Goal: Use online tool/utility

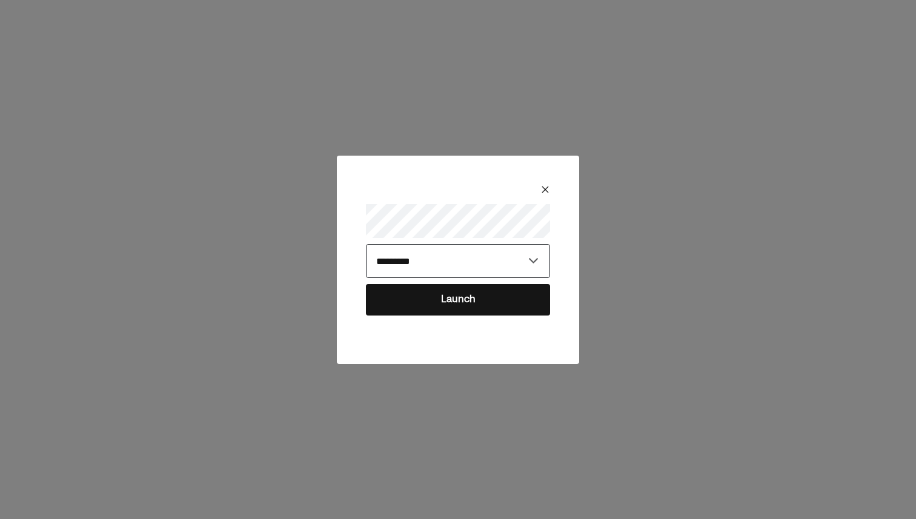
click at [501, 251] on select "**********" at bounding box center [458, 261] width 184 height 34
select select "**********"
click at [366, 244] on select "**********" at bounding box center [458, 261] width 184 height 34
click at [478, 299] on button "Launch" at bounding box center [458, 299] width 184 height 31
